Goal: Task Accomplishment & Management: Use online tool/utility

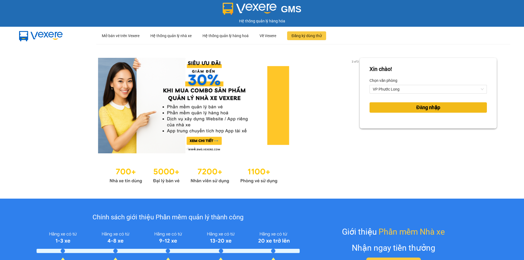
click at [433, 106] on span "Đăng nhập" at bounding box center [428, 108] width 24 height 8
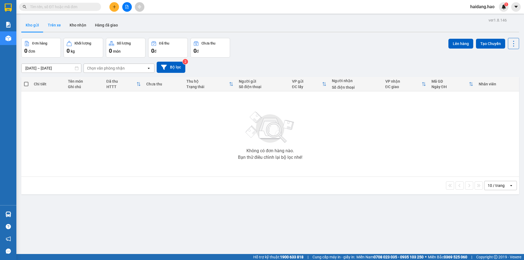
click at [50, 26] on button "Trên xe" at bounding box center [54, 25] width 22 height 13
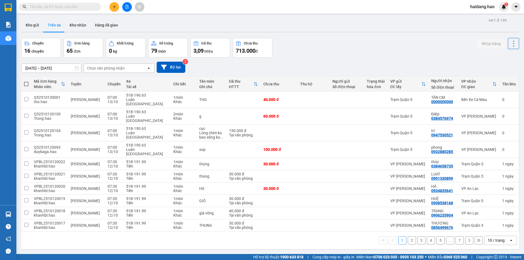
click at [149, 69] on icon "open" at bounding box center [149, 68] width 4 height 4
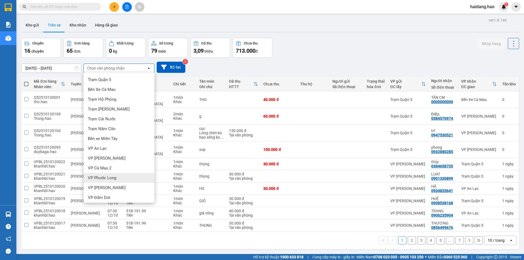
click at [117, 179] on div "VP Phước Long" at bounding box center [119, 178] width 71 height 10
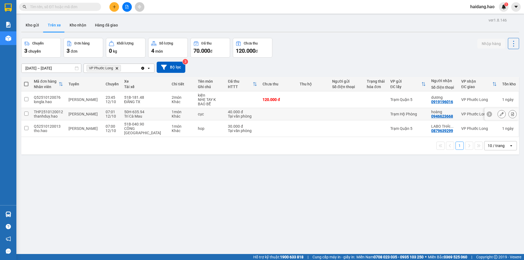
click at [352, 113] on div at bounding box center [346, 114] width 29 height 4
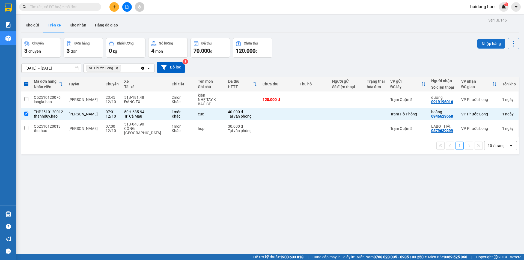
click at [483, 43] on button "Nhập hàng" at bounding box center [491, 44] width 28 height 10
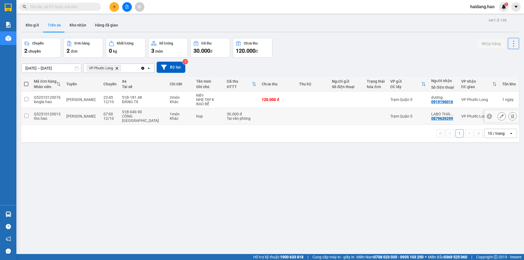
click at [419, 114] on div "Trạm Quận 5" at bounding box center [407, 116] width 35 height 4
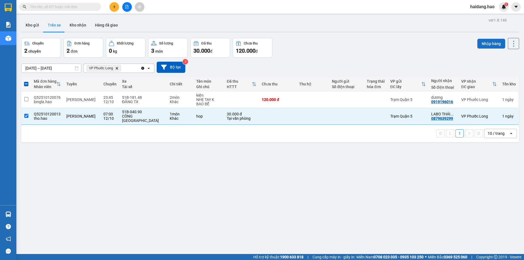
click at [491, 47] on button "Nhập hàng" at bounding box center [491, 44] width 28 height 10
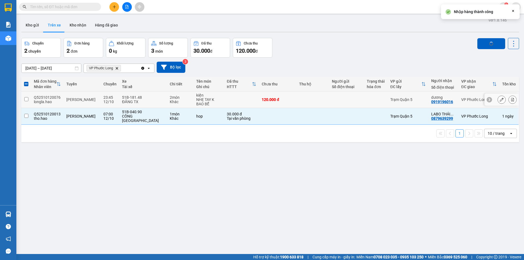
checkbox input "false"
